Goal: Transaction & Acquisition: Purchase product/service

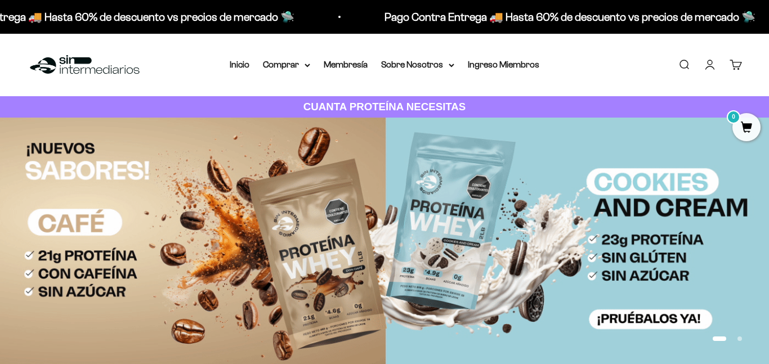
type input "creatina"
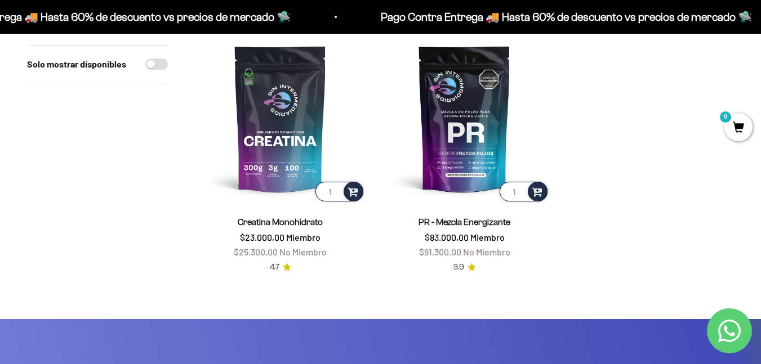
scroll to position [225, 0]
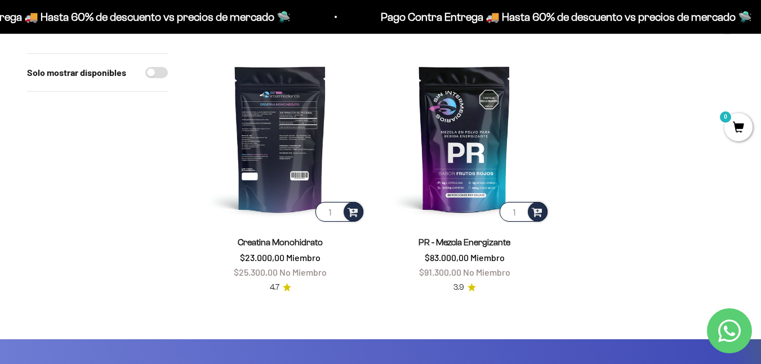
click at [262, 141] on img at bounding box center [280, 138] width 171 height 171
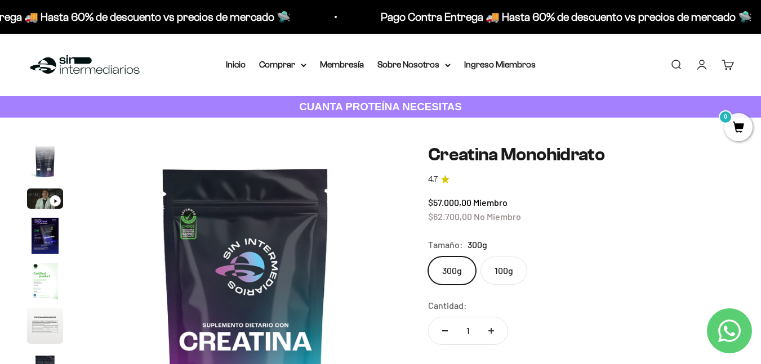
click at [44, 165] on img "Ir al artículo 2" at bounding box center [45, 162] width 36 height 36
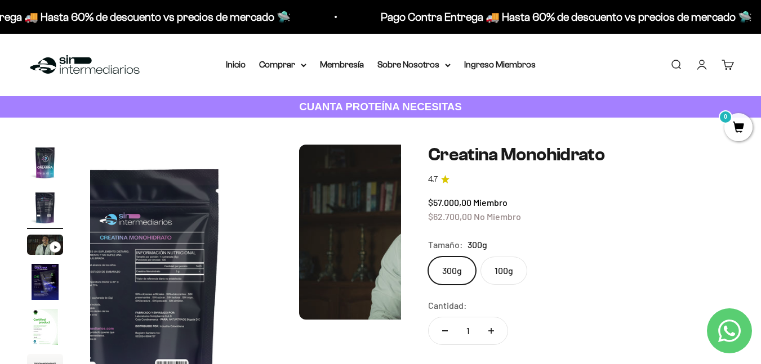
click at [44, 165] on img "Ir al artículo 1" at bounding box center [45, 163] width 36 height 36
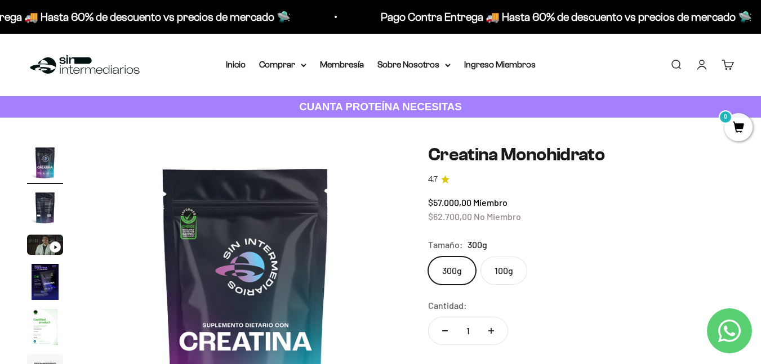
click at [42, 251] on img "Ir al artículo 3" at bounding box center [45, 245] width 36 height 20
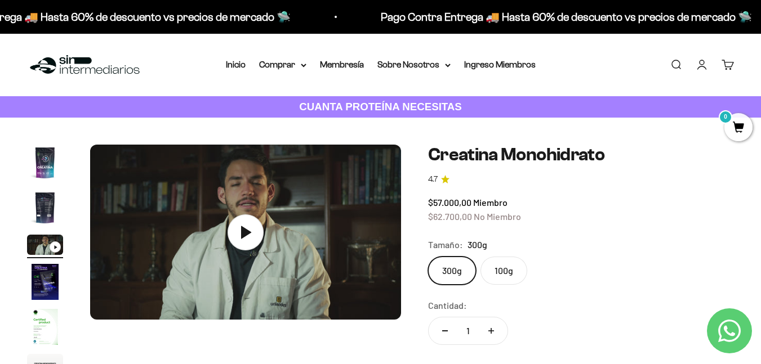
click at [42, 275] on img "Ir al artículo 4" at bounding box center [45, 282] width 36 height 36
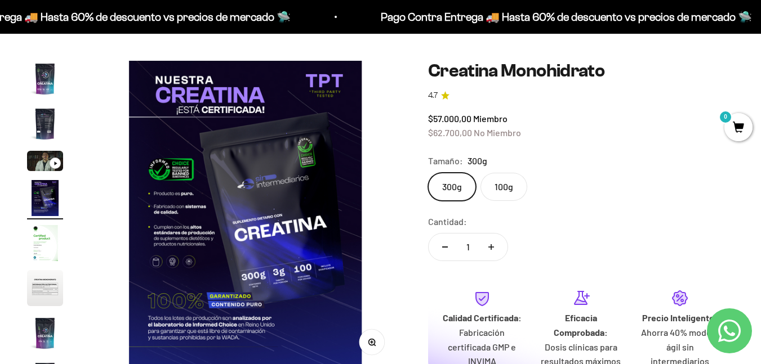
scroll to position [56, 0]
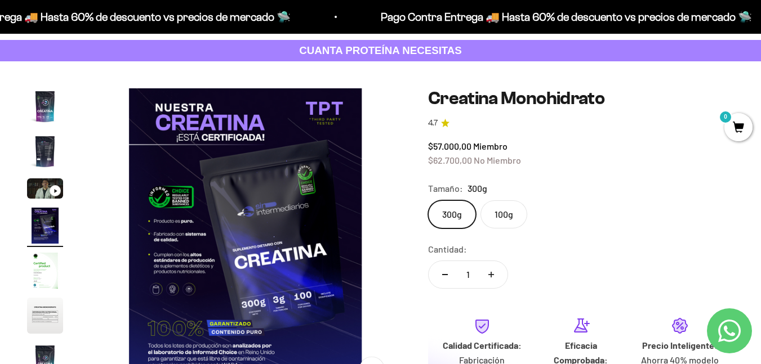
click at [50, 270] on img "Ir al artículo 5" at bounding box center [45, 271] width 36 height 36
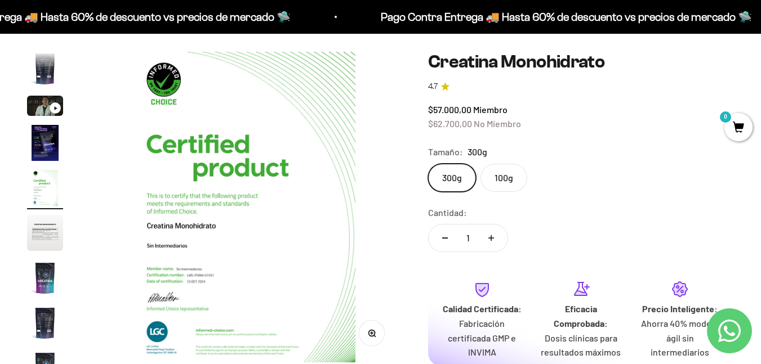
scroll to position [113, 0]
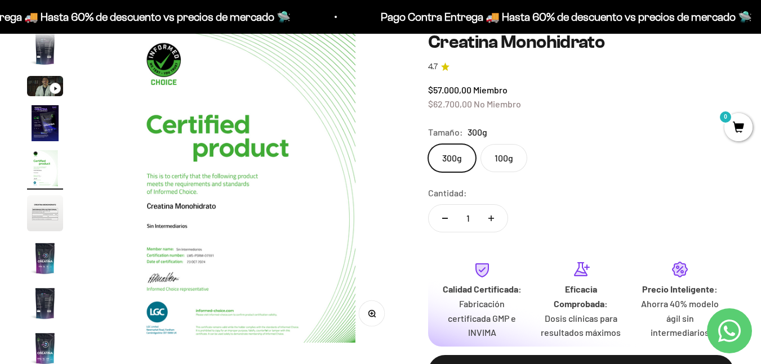
click at [49, 212] on img "Ir al artículo 6" at bounding box center [45, 213] width 36 height 36
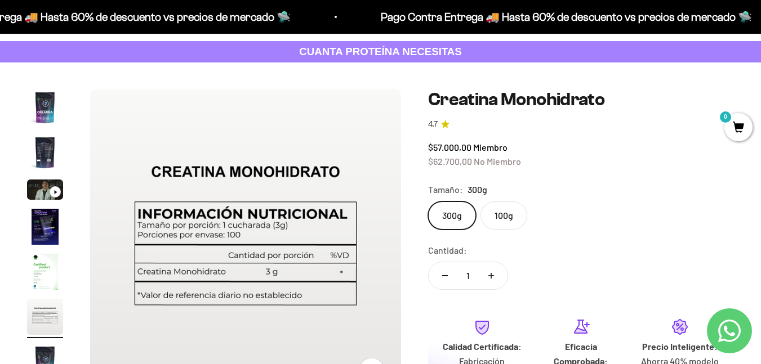
scroll to position [0, 0]
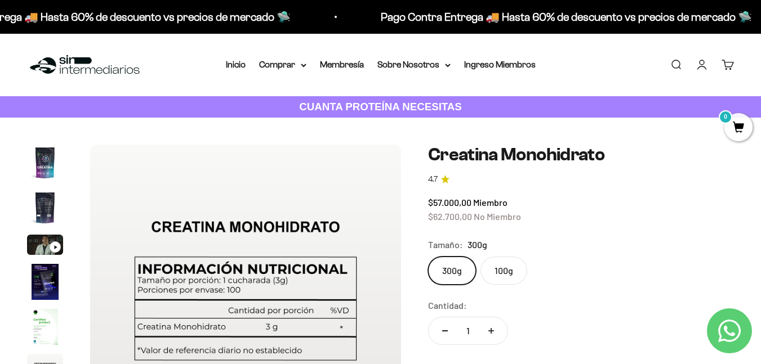
click at [48, 176] on img "Ir al artículo 1" at bounding box center [45, 163] width 36 height 36
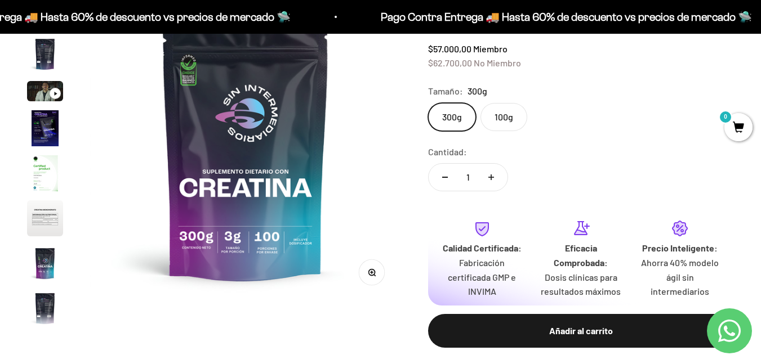
scroll to position [169, 0]
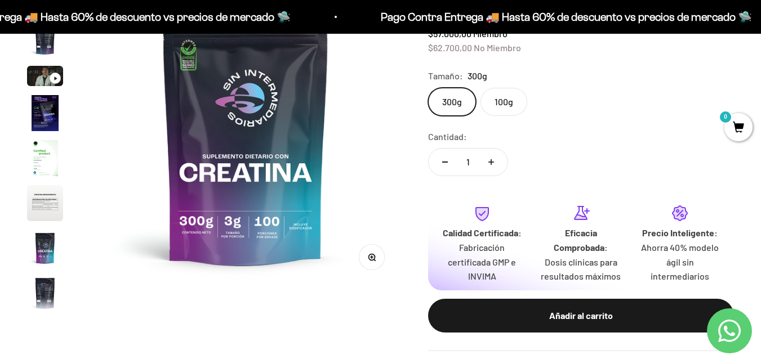
click at [497, 102] on label "100g" at bounding box center [503, 102] width 47 height 28
click at [428, 88] on input "100g" at bounding box center [427, 87] width 1 height 1
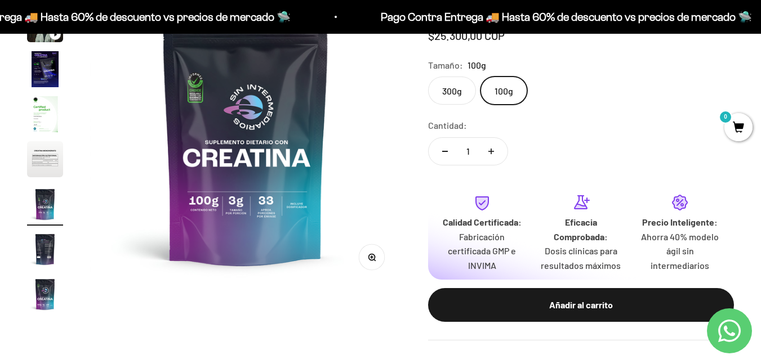
scroll to position [46, 0]
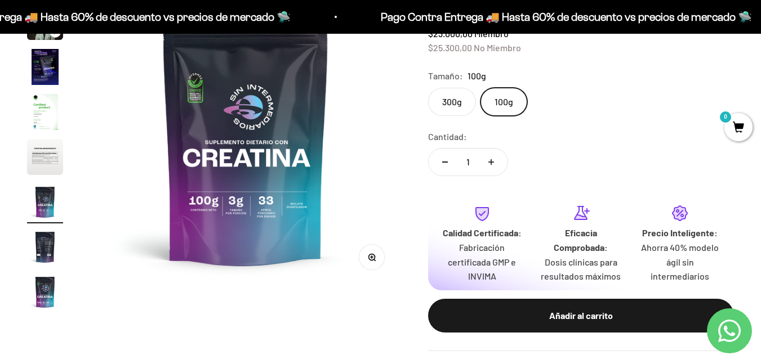
click at [450, 108] on label "300g" at bounding box center [452, 102] width 48 height 28
click at [428, 88] on input "300g" at bounding box center [427, 87] width 1 height 1
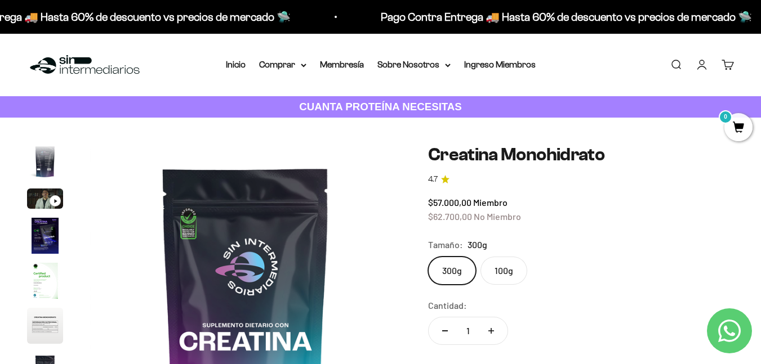
click at [498, 278] on label "100g" at bounding box center [503, 271] width 47 height 28
click at [428, 257] on input "100g" at bounding box center [427, 256] width 1 height 1
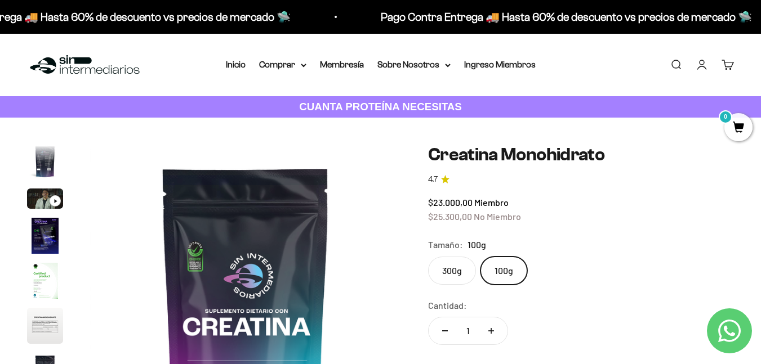
click at [442, 274] on label "300g" at bounding box center [452, 271] width 48 height 28
click at [428, 257] on input "300g" at bounding box center [427, 256] width 1 height 1
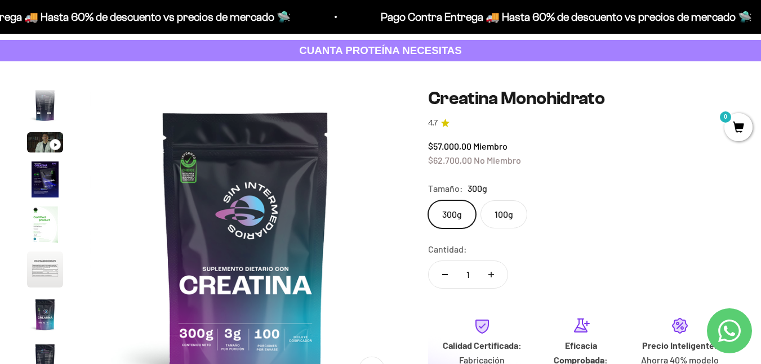
click at [494, 208] on label "100g" at bounding box center [503, 214] width 47 height 28
click at [428, 200] on input "100g" at bounding box center [427, 200] width 1 height 1
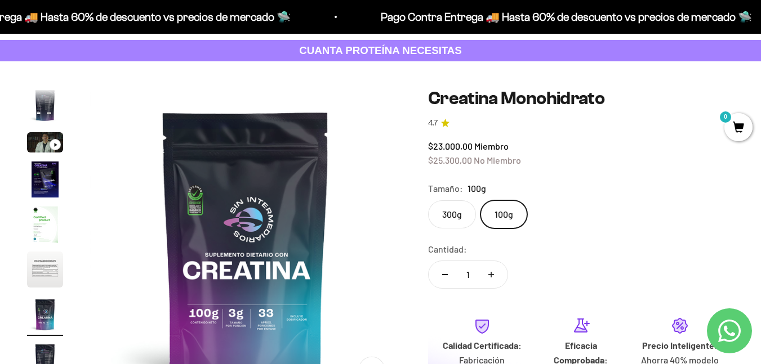
click at [455, 212] on label "300g" at bounding box center [452, 214] width 48 height 28
click at [428, 200] on input "300g" at bounding box center [427, 200] width 1 height 1
